Goal: Transaction & Acquisition: Purchase product/service

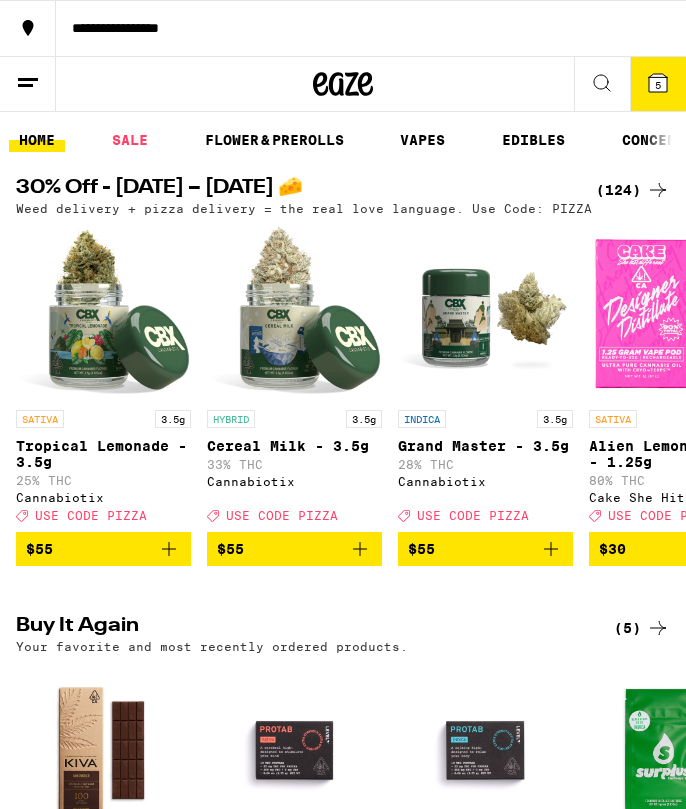
click at [653, 76] on icon at bounding box center [658, 83] width 18 height 18
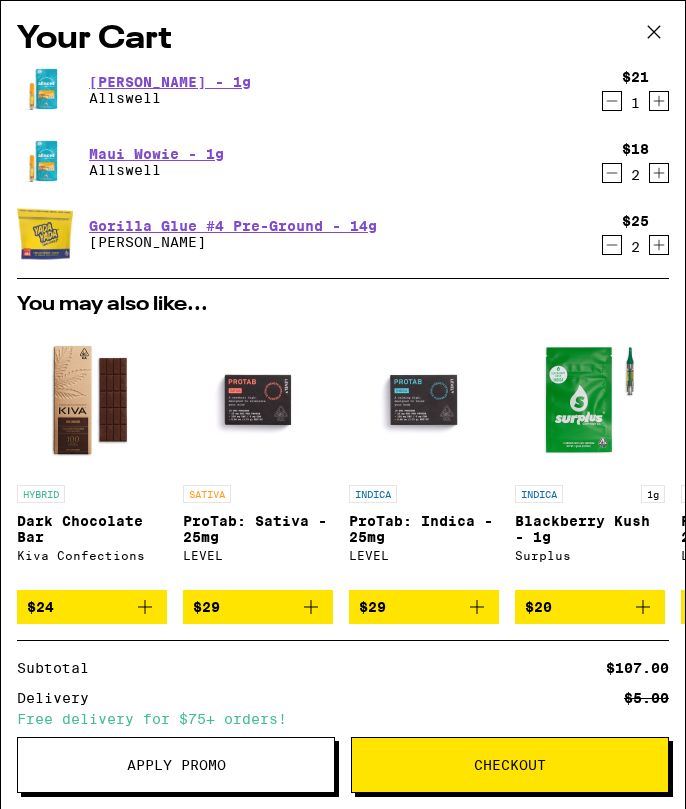
click at [653, 34] on icon at bounding box center [654, 32] width 30 height 30
